Goal: Communication & Community: Answer question/provide support

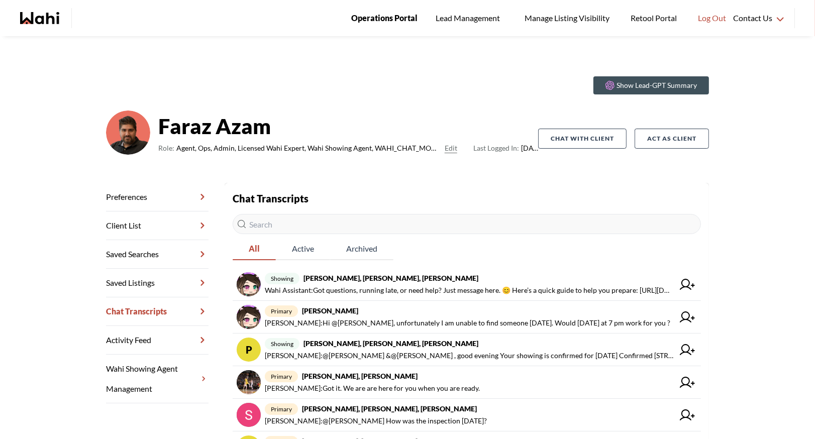
click at [378, 15] on span "Operations Portal" at bounding box center [384, 18] width 66 height 13
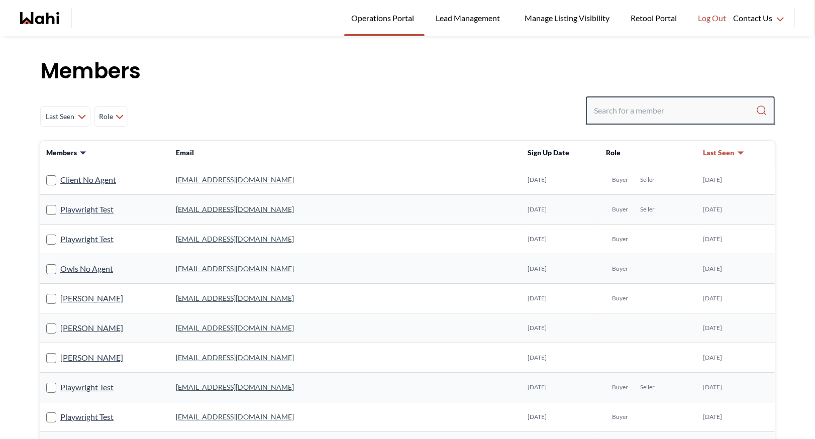
click at [624, 118] on input "Search input" at bounding box center [675, 110] width 162 height 18
type input "ryck"
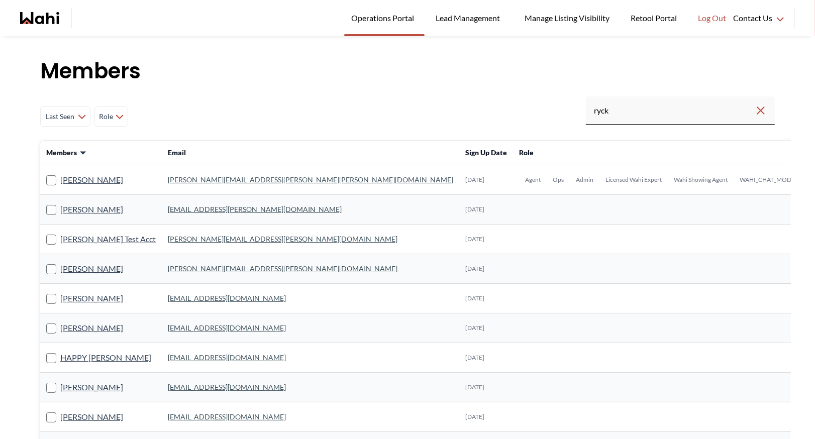
click at [204, 179] on link "[PERSON_NAME][EMAIL_ADDRESS][PERSON_NAME][PERSON_NAME][DOMAIN_NAME]" at bounding box center [310, 179] width 285 height 9
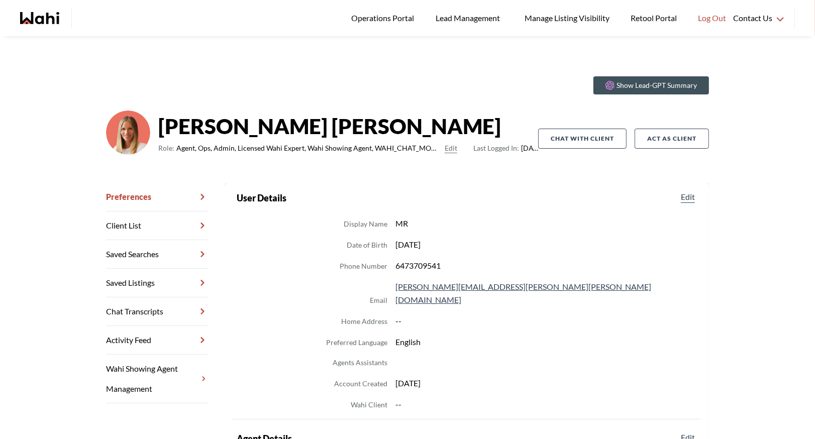
click at [144, 309] on link "Chat Transcripts" at bounding box center [157, 311] width 102 height 29
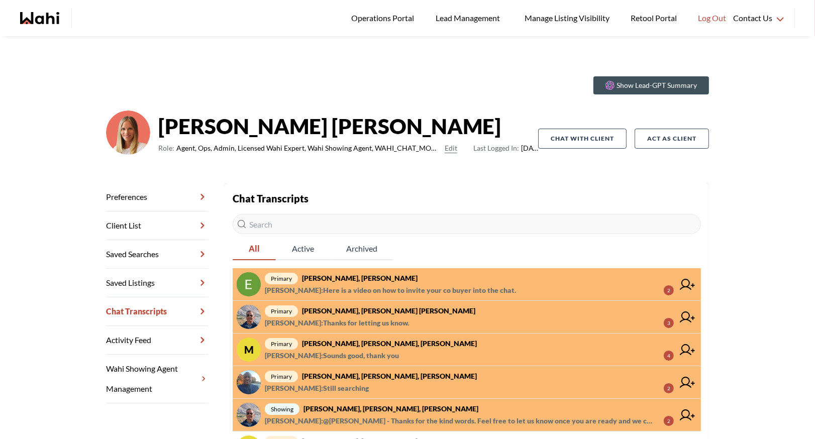
click at [379, 287] on span "Barbara Funt : Here is a video on how to invite your co buyer into the chat." at bounding box center [390, 290] width 251 height 12
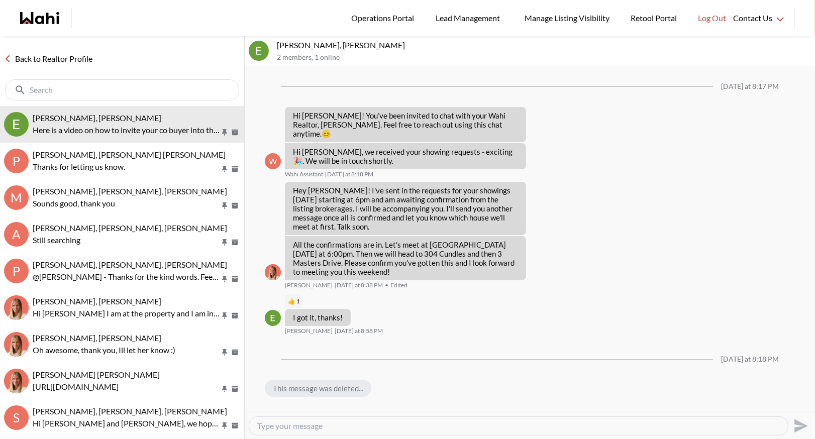
scroll to position [168, 0]
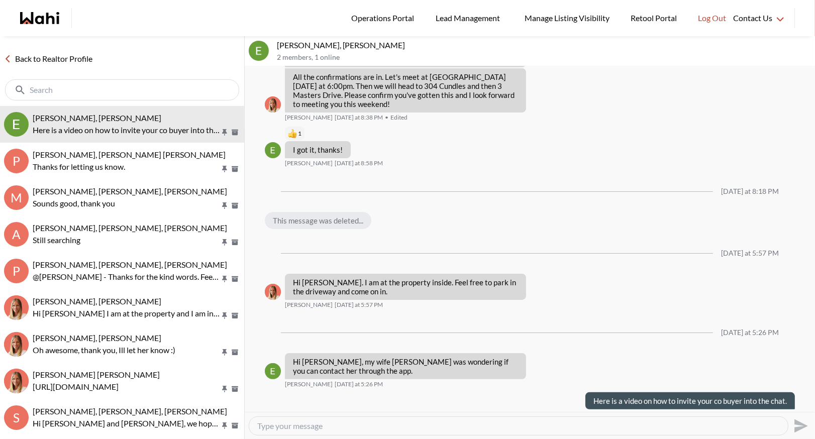
click at [299, 426] on textarea "Type your message" at bounding box center [518, 426] width 522 height 10
paste textarea "https://www.loom.com/share/36282fc6798f49aa8ca22e4b20c29f6a?sid=4d6f2af0-7843-4…"
type textarea "https://www.loom.com/share/36282fc6798f49aa8ca22e4b20c29f6a?sid=4d6f2af0-7843-4…"
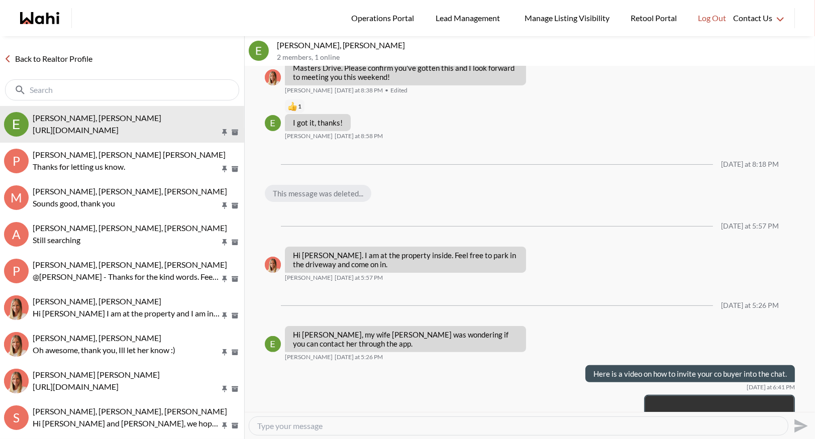
click at [50, 60] on link "Back to Realtor Profile" at bounding box center [48, 58] width 96 height 13
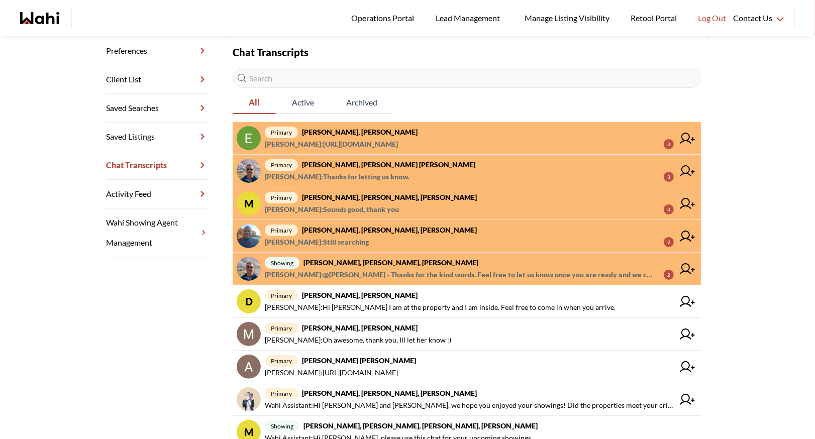
scroll to position [151, 0]
